Goal: Navigation & Orientation: Understand site structure

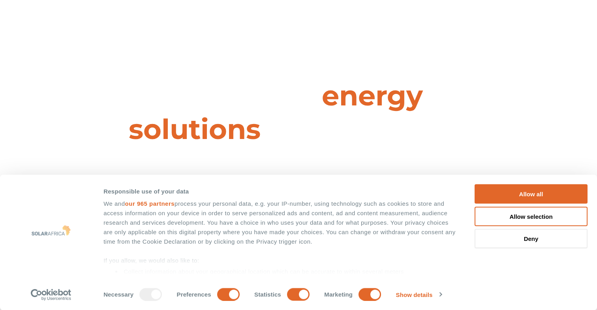
click at [539, 193] on button "Allow all" at bounding box center [531, 193] width 113 height 19
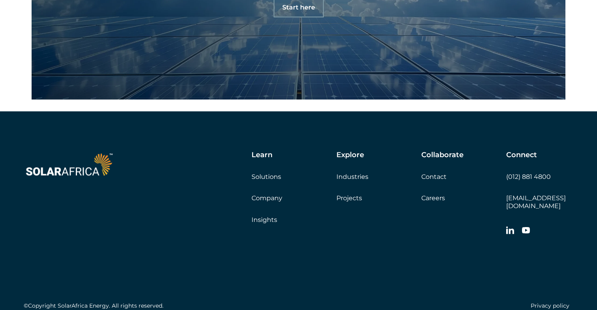
scroll to position [2725, 0]
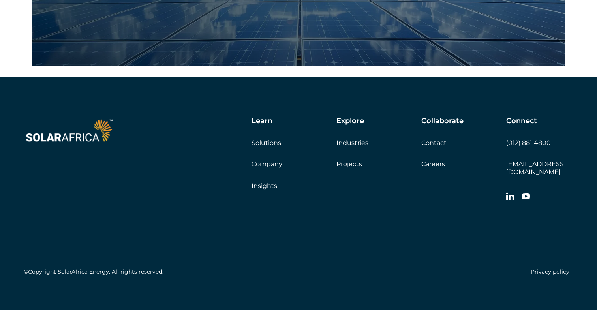
click at [260, 165] on link "Company" at bounding box center [267, 164] width 31 height 8
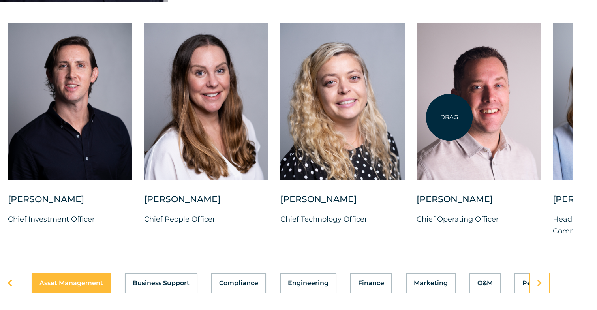
scroll to position [2036, 24]
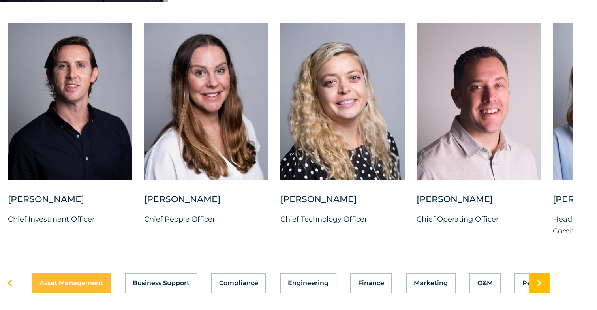
click at [540, 279] on icon at bounding box center [539, 283] width 5 height 8
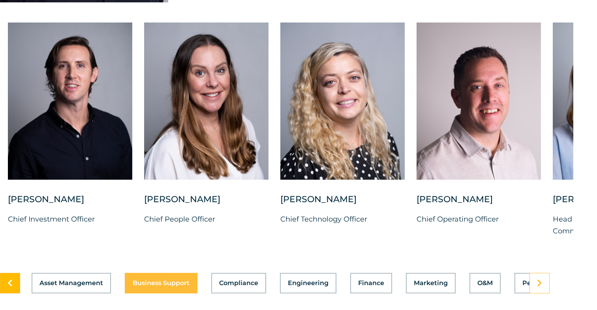
click at [12, 280] on icon at bounding box center [10, 283] width 5 height 8
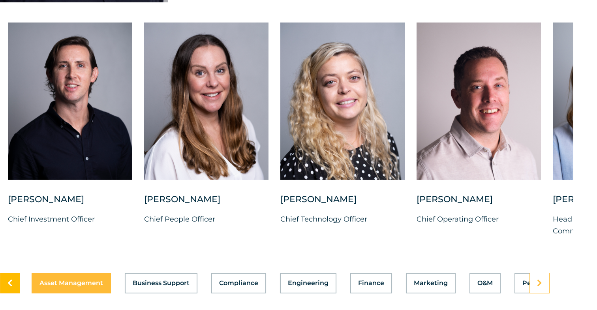
click at [12, 280] on icon at bounding box center [10, 283] width 5 height 8
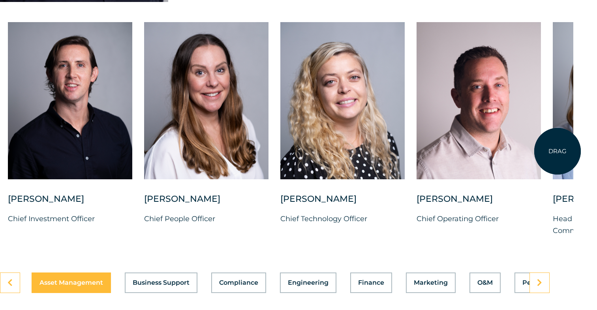
scroll to position [2036, 24]
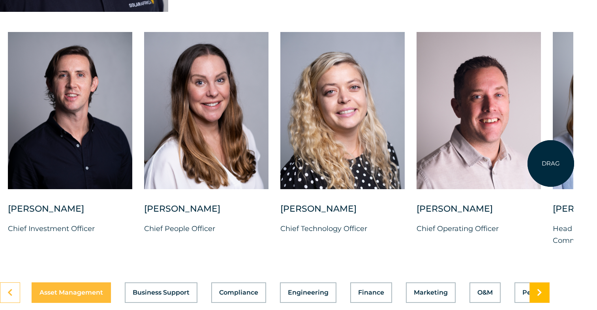
scroll to position [2026, 24]
click at [543, 287] on link at bounding box center [540, 292] width 20 height 21
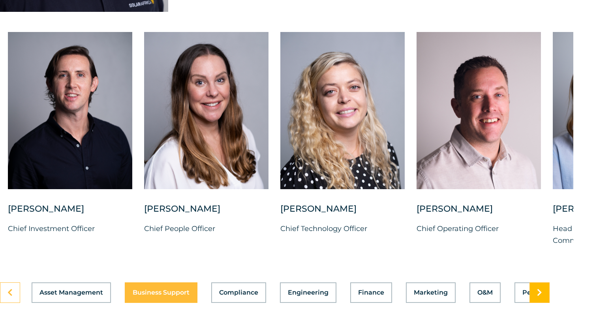
click at [543, 287] on link at bounding box center [540, 292] width 20 height 21
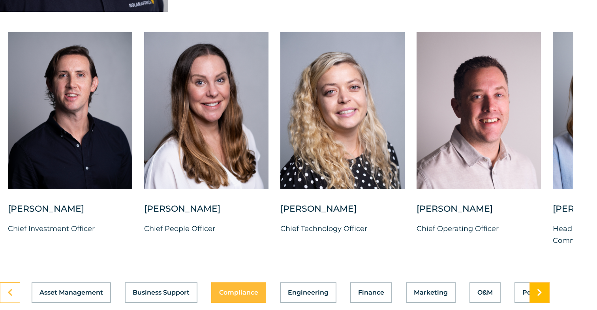
click at [543, 287] on link at bounding box center [540, 292] width 20 height 21
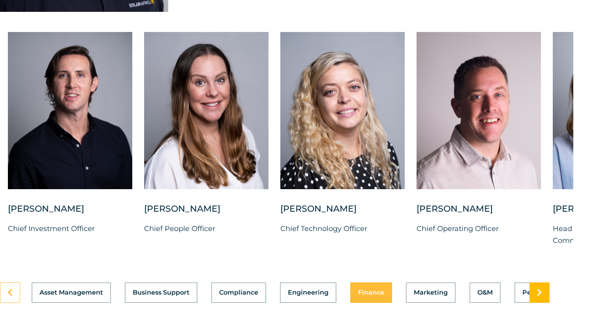
click at [543, 287] on link at bounding box center [540, 292] width 20 height 21
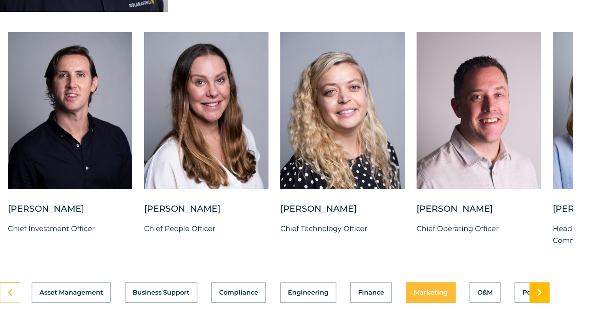
click at [543, 287] on link at bounding box center [540, 292] width 20 height 21
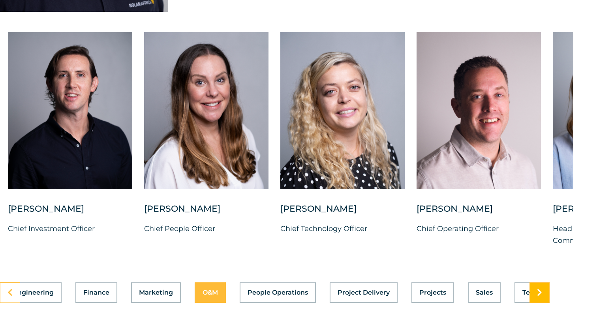
click at [543, 287] on link at bounding box center [540, 292] width 20 height 21
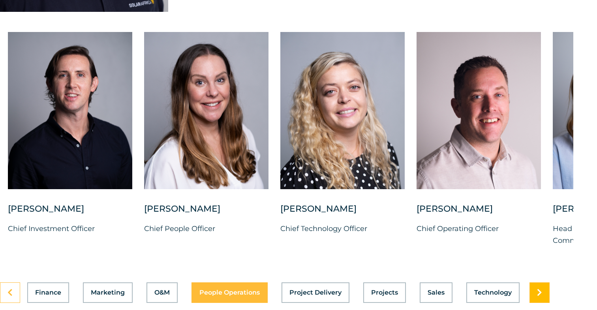
click at [543, 287] on link at bounding box center [540, 292] width 20 height 21
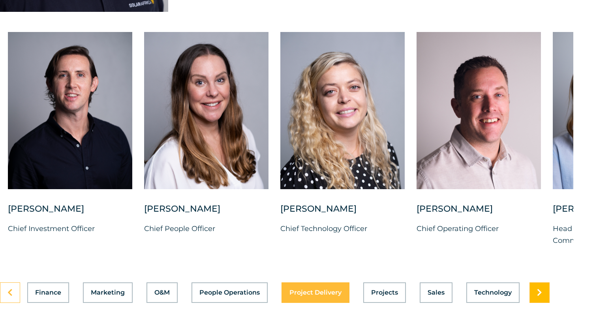
click at [543, 287] on link at bounding box center [540, 292] width 20 height 21
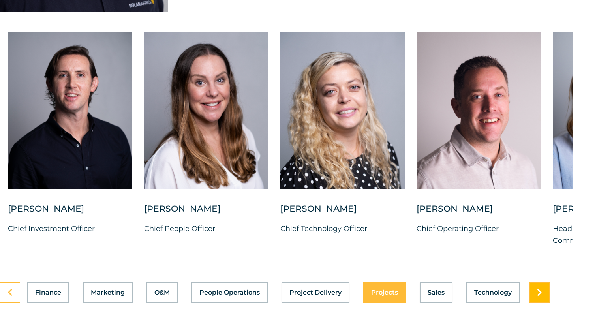
click at [543, 287] on link at bounding box center [540, 292] width 20 height 21
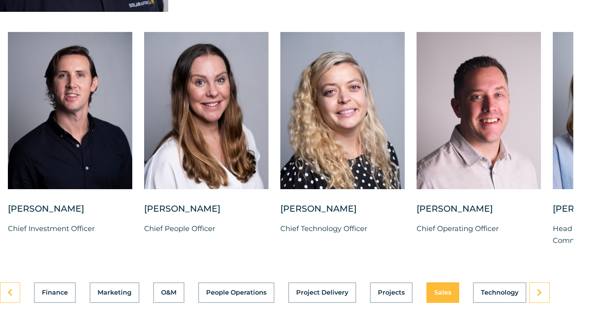
click at [439, 282] on button "Sales" at bounding box center [442, 292] width 33 height 21
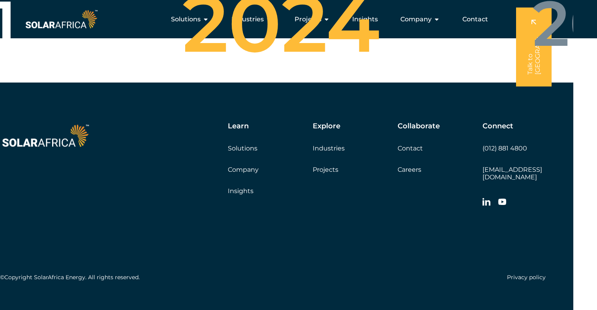
scroll to position [3058, 24]
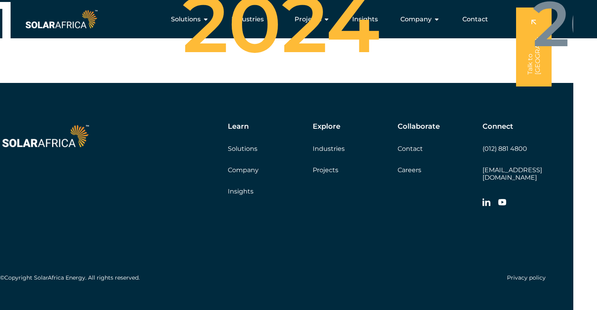
click at [330, 166] on link "Projects" at bounding box center [326, 170] width 26 height 8
